Goal: Information Seeking & Learning: Learn about a topic

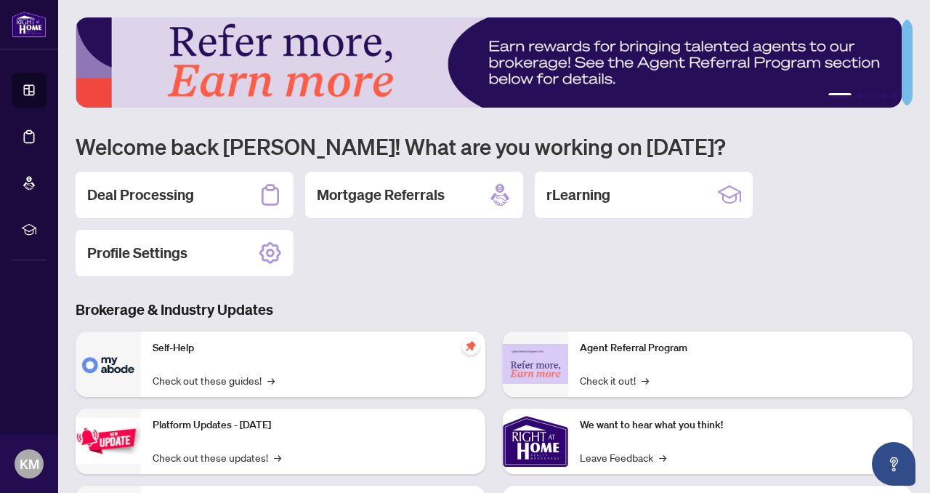
drag, startPoint x: 583, startPoint y: 195, endPoint x: 555, endPoint y: 258, distance: 68.3
click at [555, 258] on div "Deal Processing Mortgage Referrals rLearning Profile Settings" at bounding box center [494, 223] width 837 height 105
click at [581, 201] on h2 "rLearning" at bounding box center [578, 195] width 64 height 20
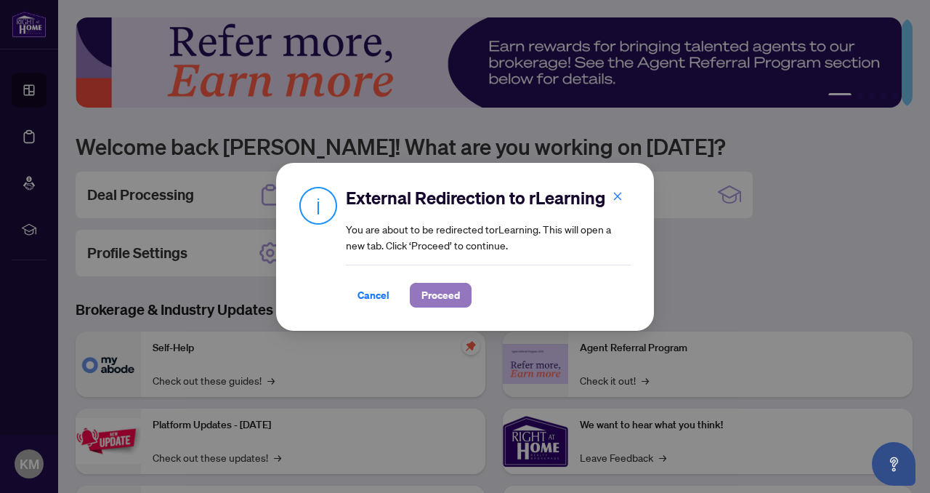
click at [443, 294] on span "Proceed" at bounding box center [440, 294] width 39 height 23
